Goal: Task Accomplishment & Management: Complete application form

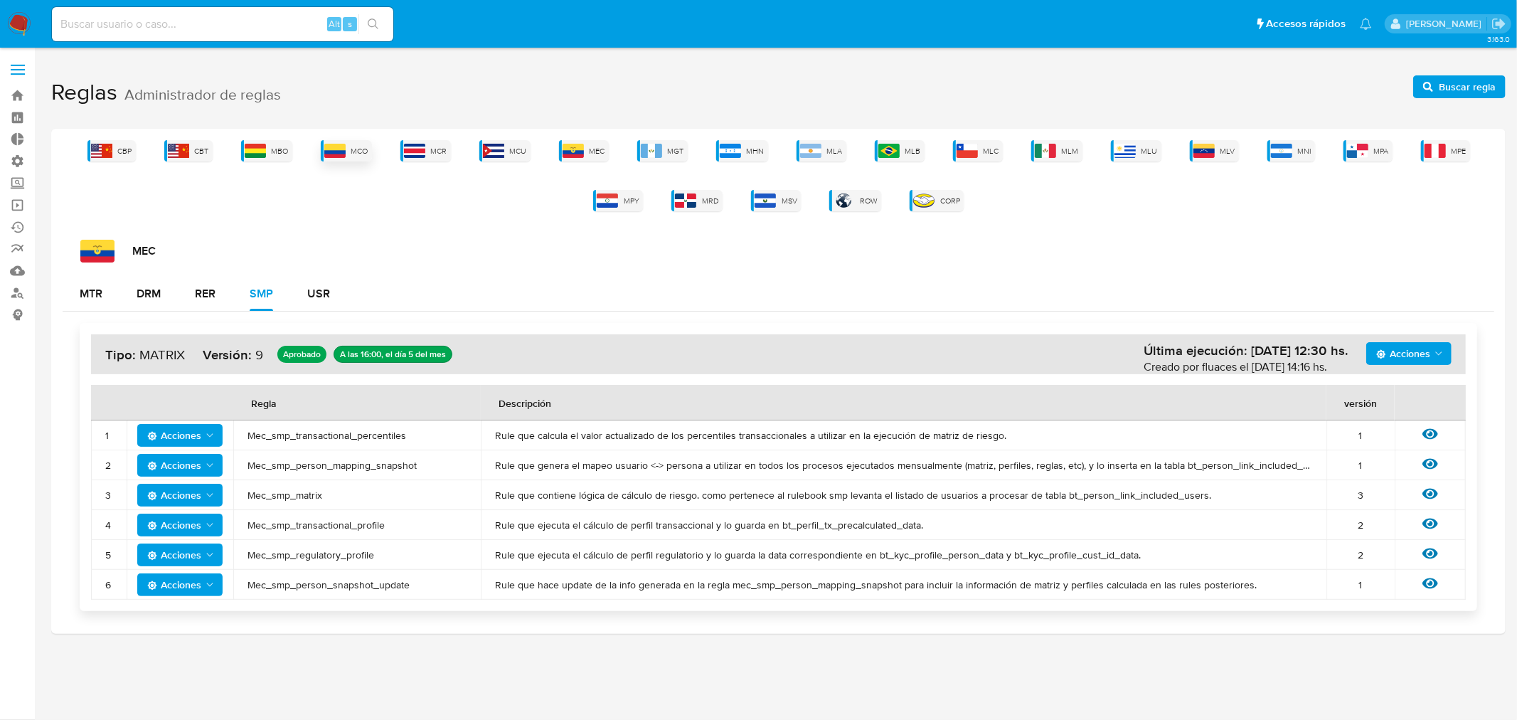
click at [346, 157] on img at bounding box center [334, 151] width 21 height 14
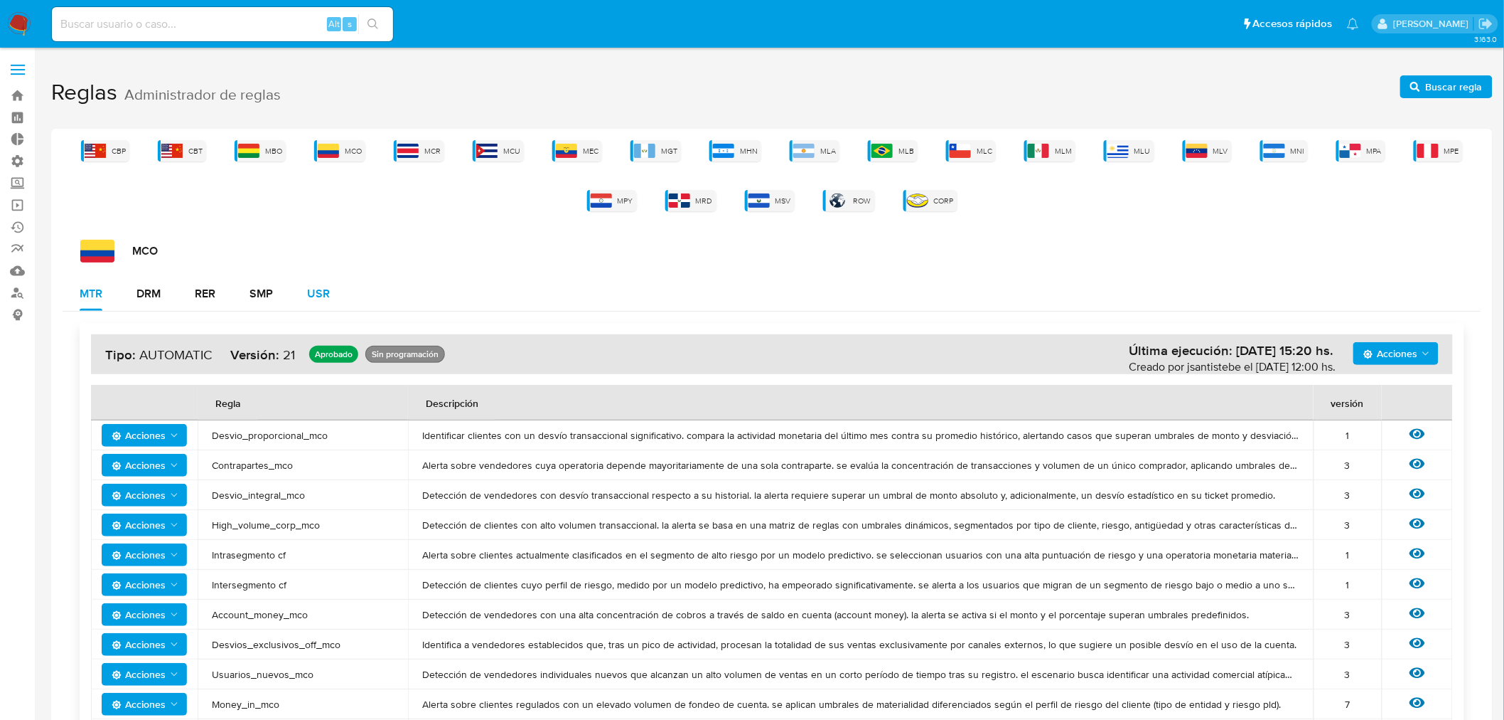
click at [321, 283] on div "USR" at bounding box center [318, 294] width 23 height 34
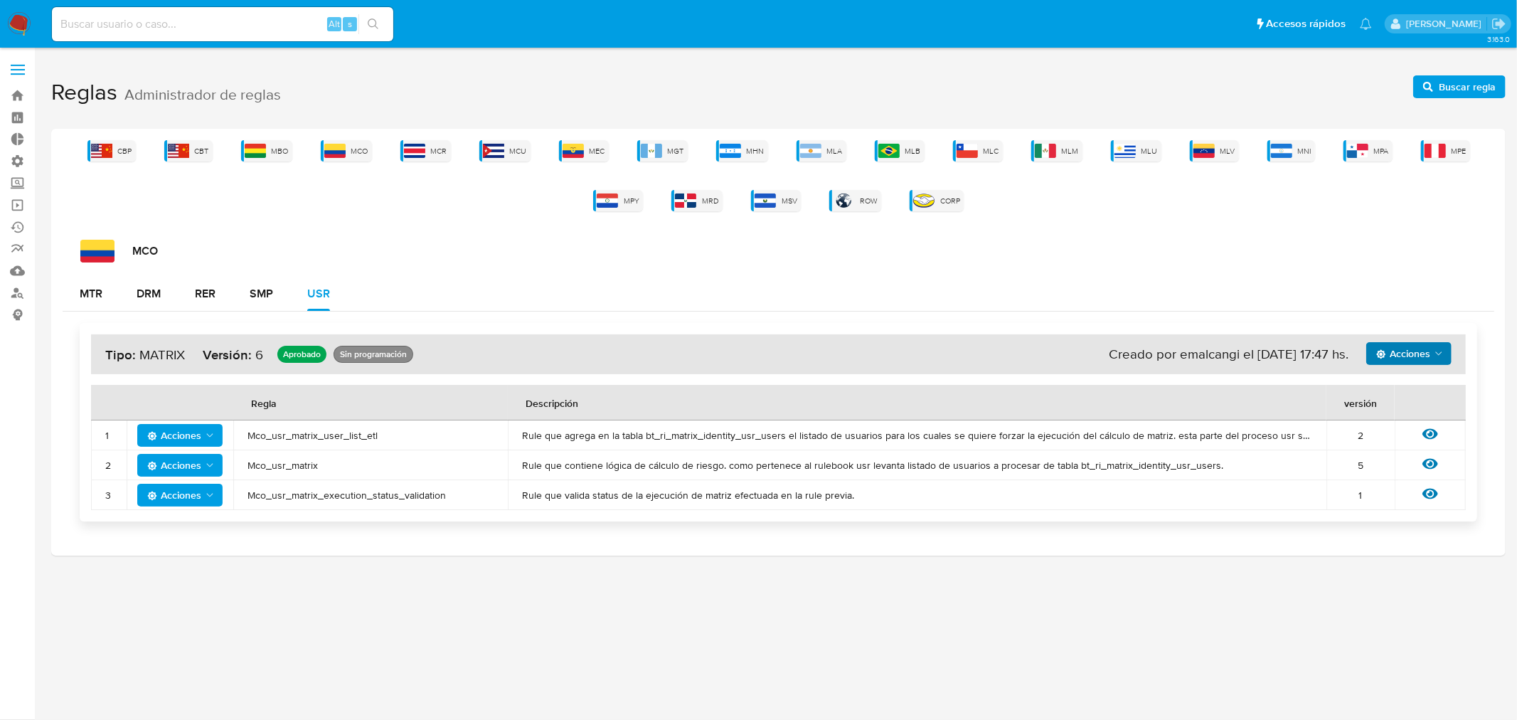
click at [1433, 343] on span "Acciones" at bounding box center [1410, 353] width 68 height 20
click at [1399, 393] on button "Ver historico" at bounding box center [1408, 389] width 128 height 34
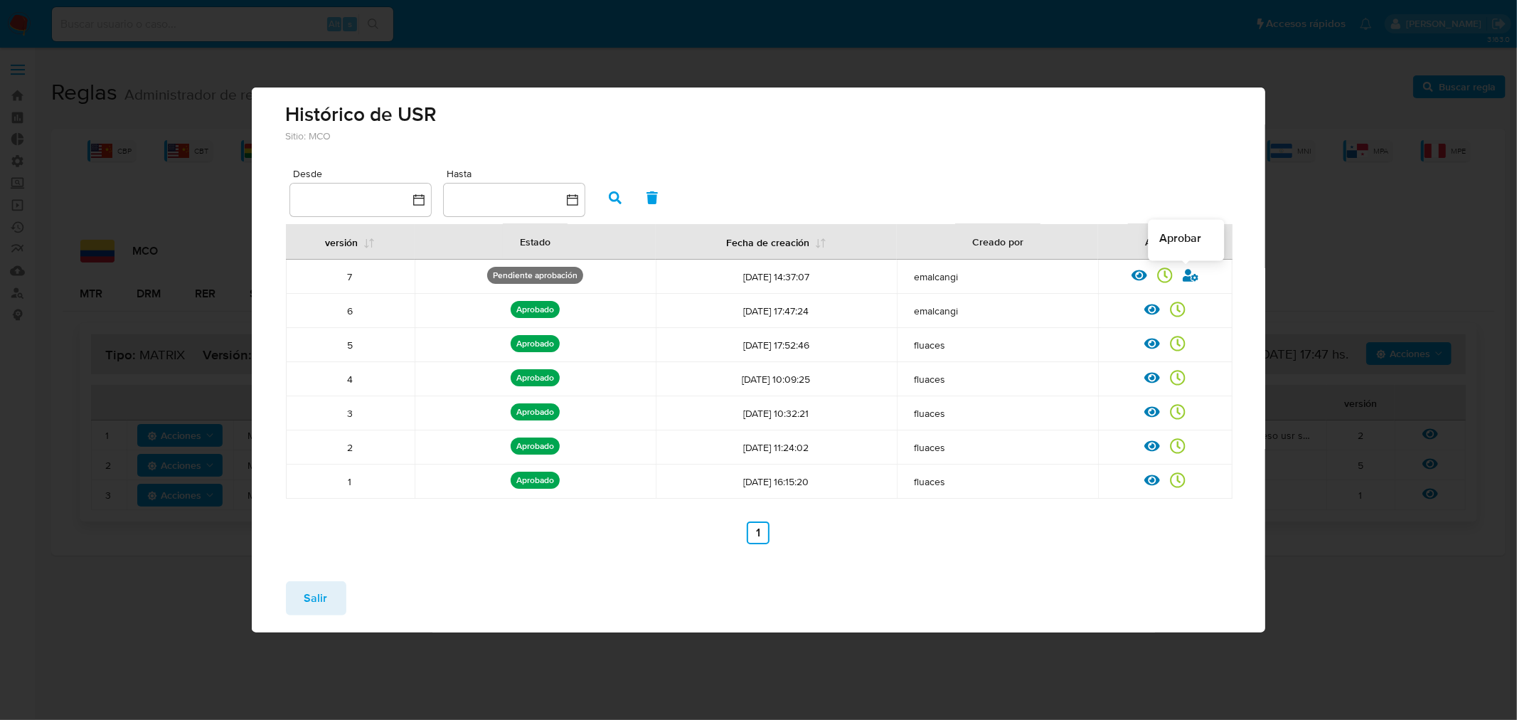
click at [1185, 277] on icon at bounding box center [1190, 275] width 16 height 13
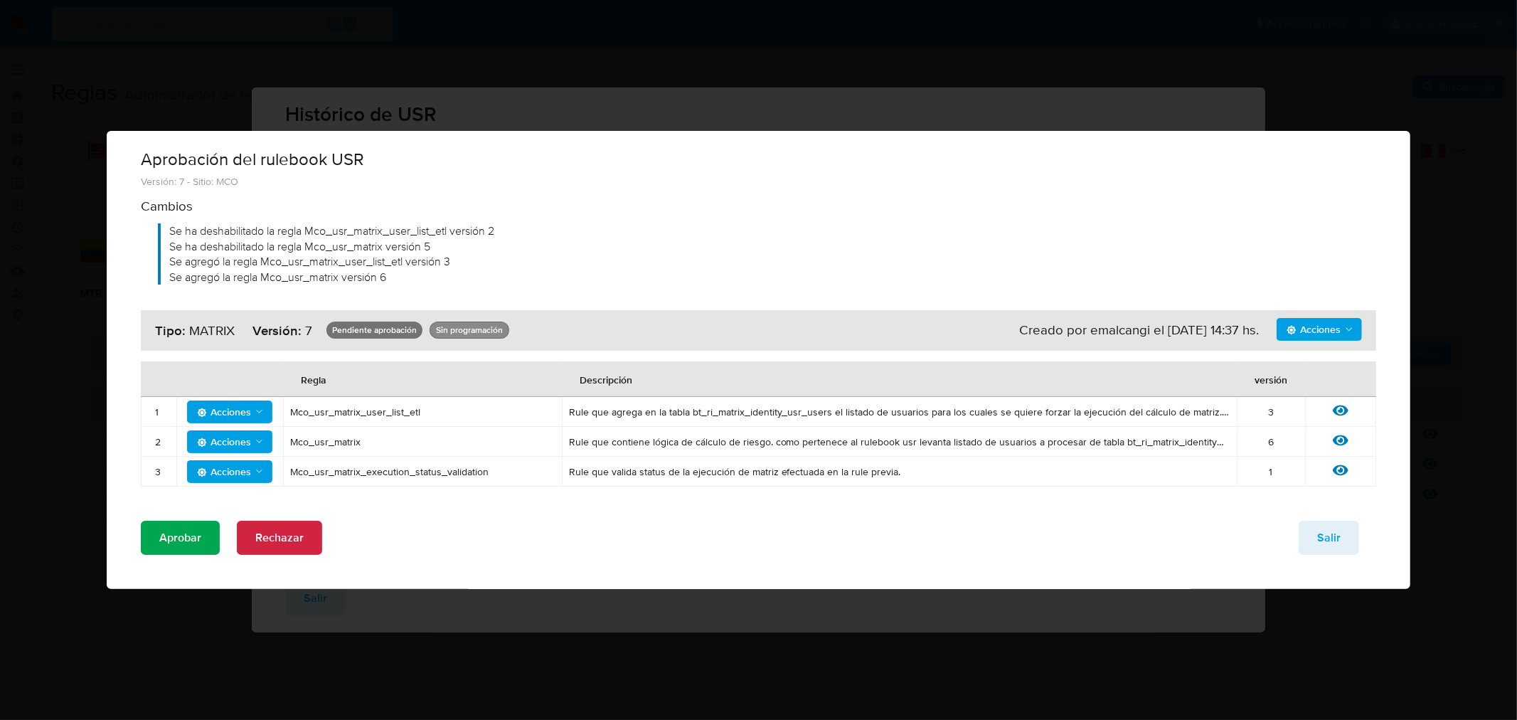
click at [188, 537] on span "Aprobar" at bounding box center [180, 537] width 42 height 31
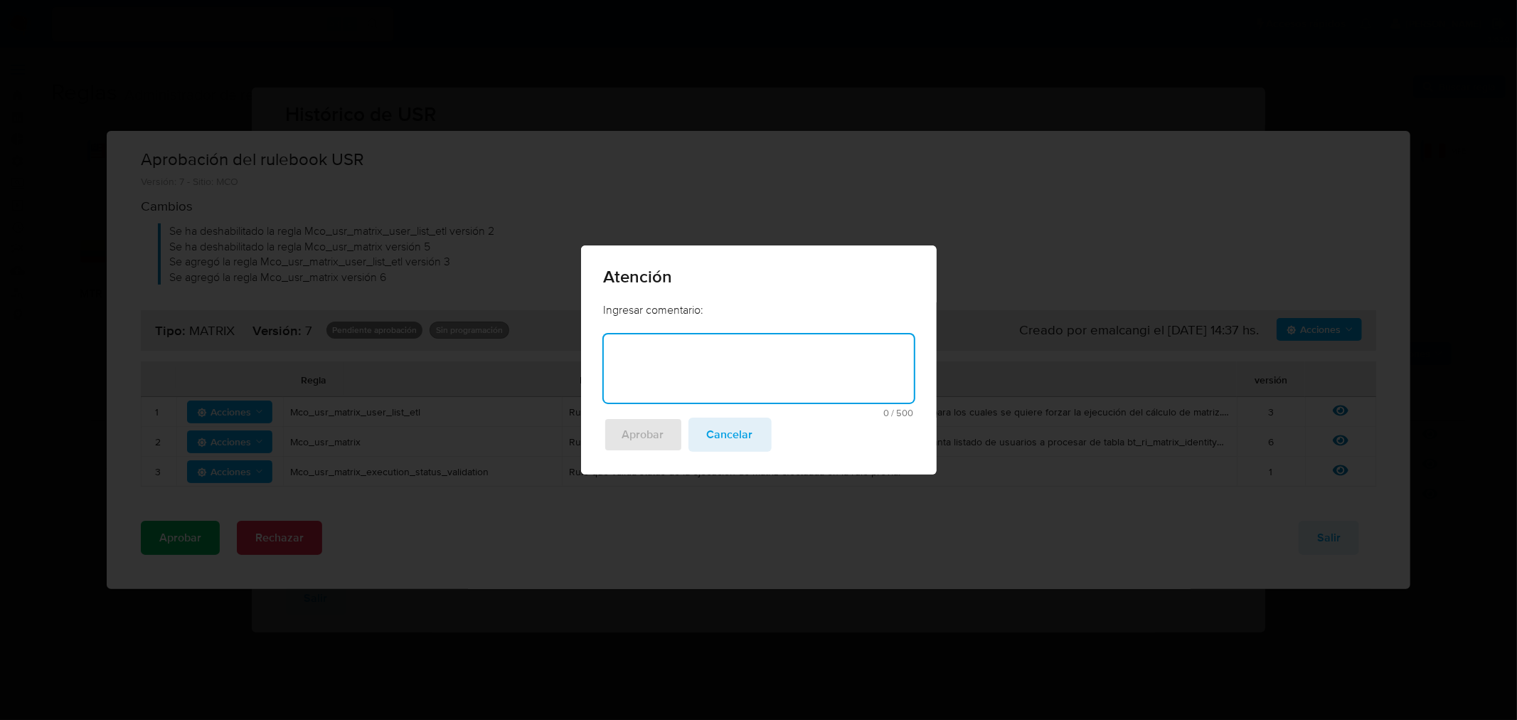
click at [661, 371] on textarea at bounding box center [759, 368] width 310 height 68
type textarea "https"
type textarea "Ajuste distribucion superfinanciera"
click at [655, 437] on span "Aprobar" at bounding box center [643, 434] width 42 height 31
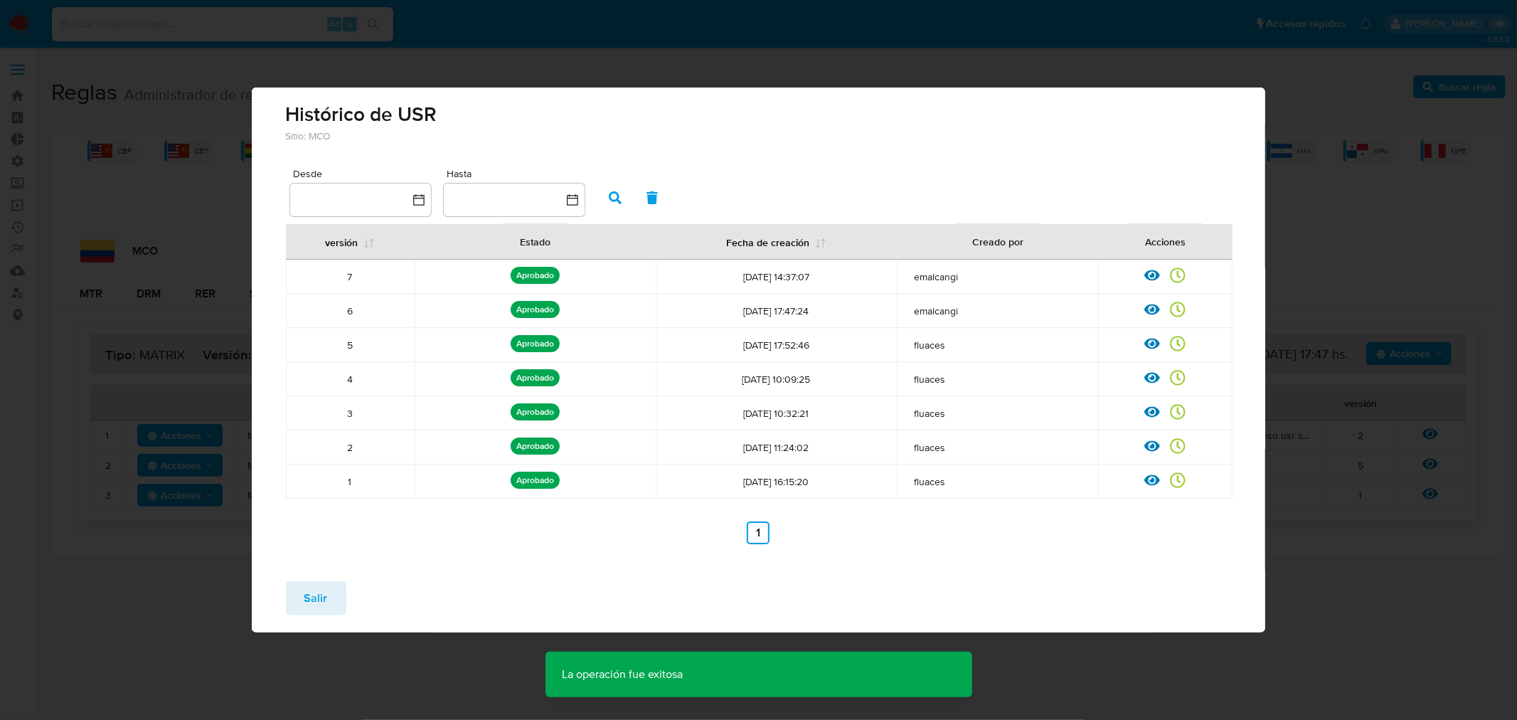
click at [327, 583] on button "Salir" at bounding box center [316, 598] width 60 height 34
